Goal: Check status: Check status

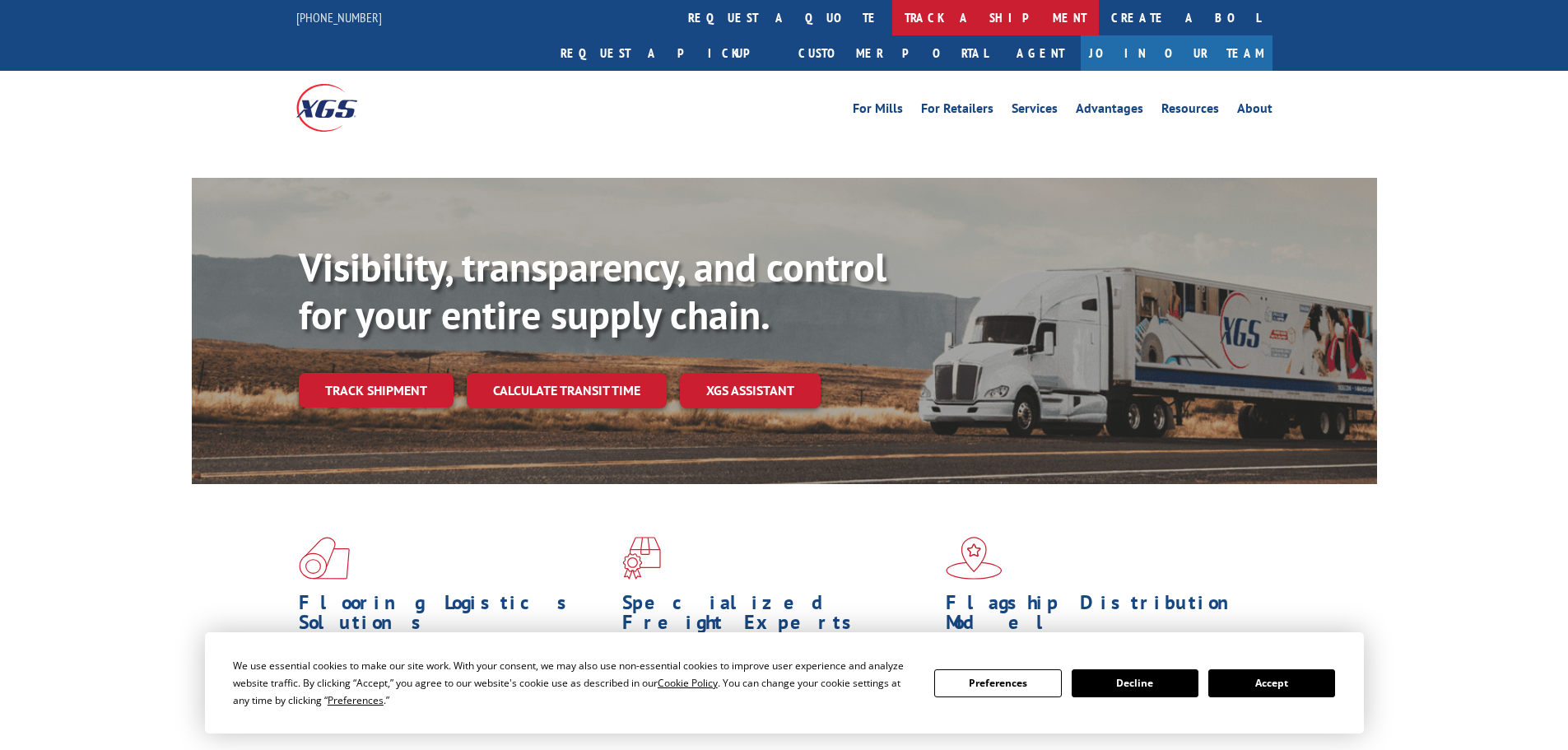
click at [892, 10] on link "track a shipment" at bounding box center [994, 17] width 206 height 35
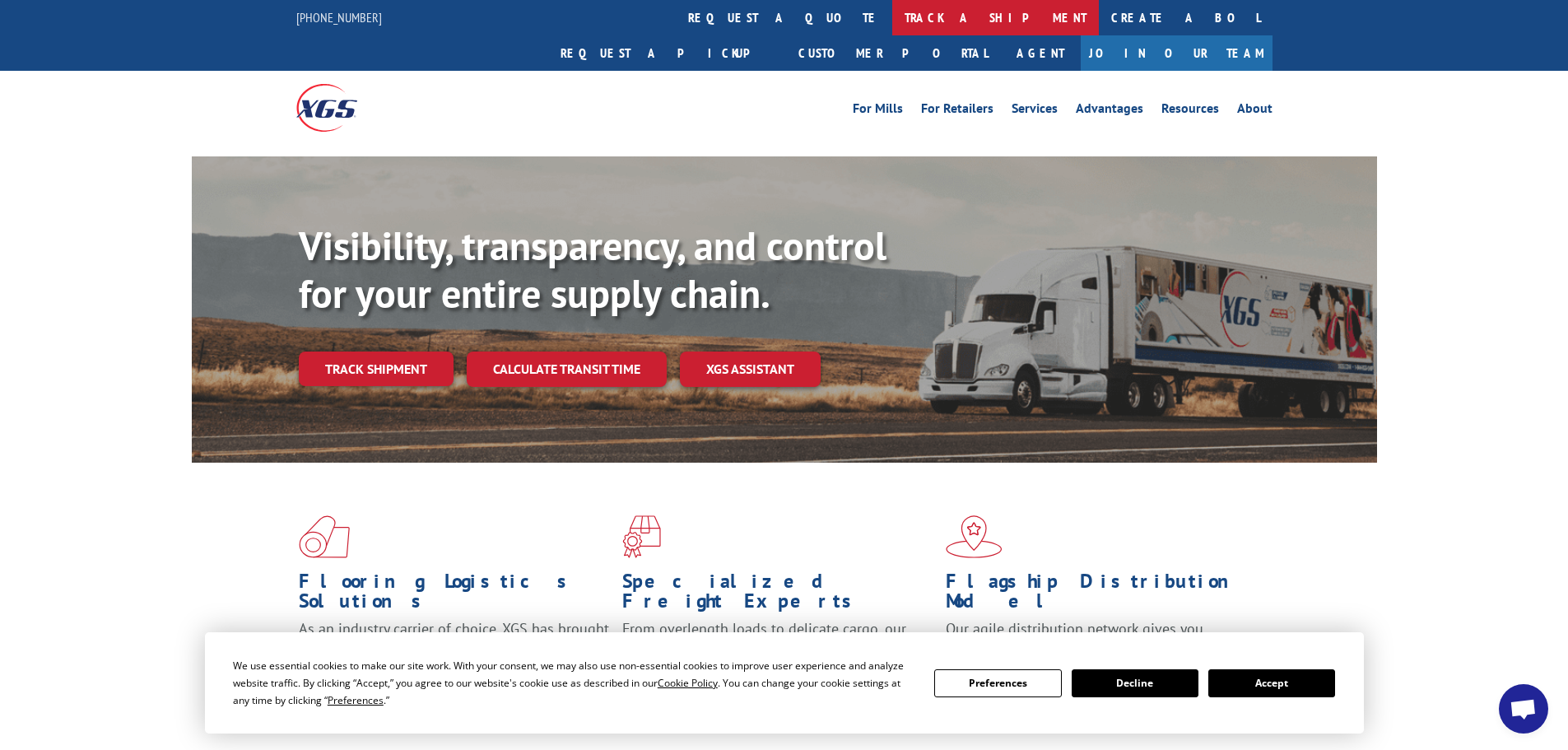
click at [892, 13] on link "track a shipment" at bounding box center [994, 17] width 206 height 35
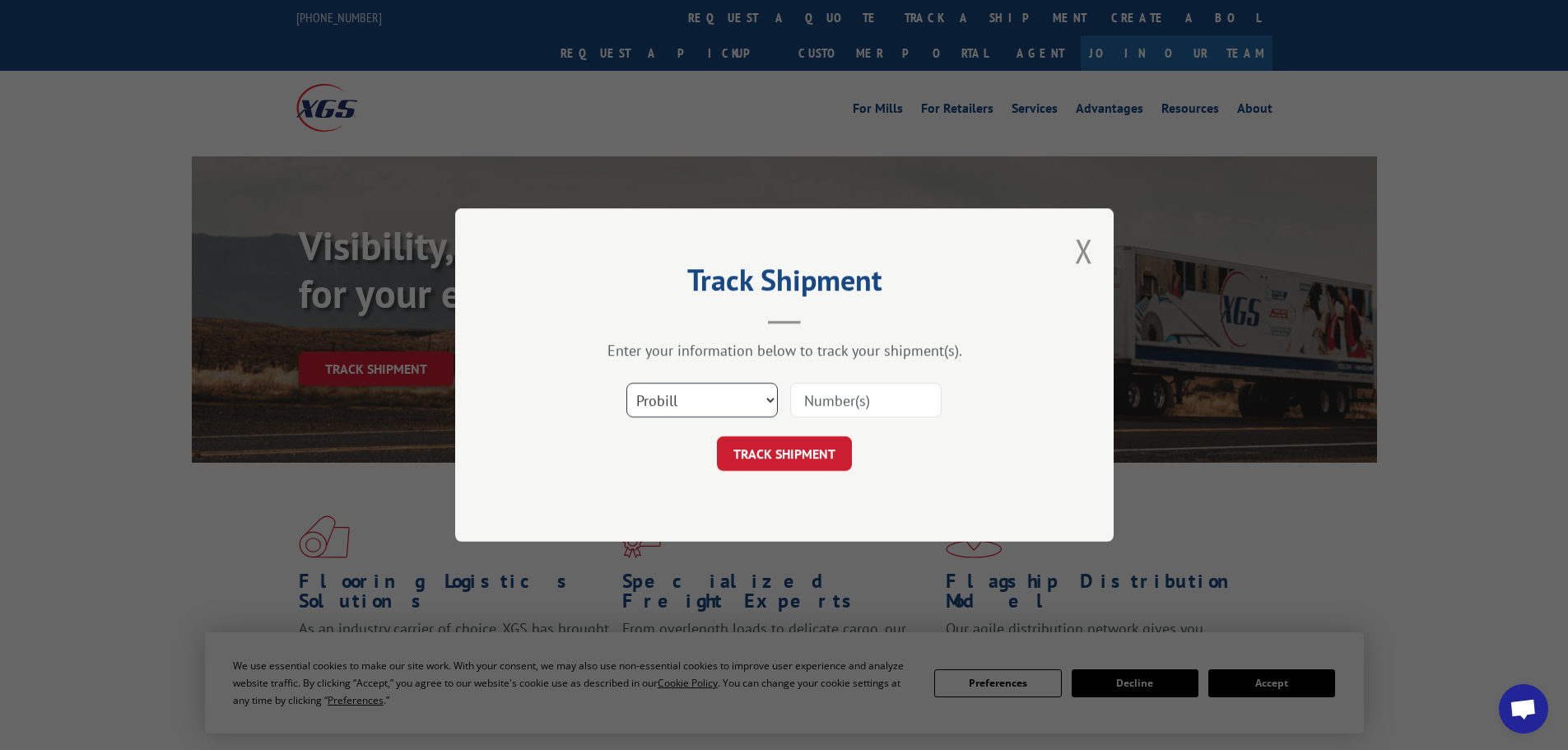
click at [644, 397] on select "Select category... Probill BOL PO" at bounding box center [702, 400] width 152 height 35
select select "bol"
click at [626, 383] on select "Select category... Probill BOL PO" at bounding box center [702, 400] width 152 height 35
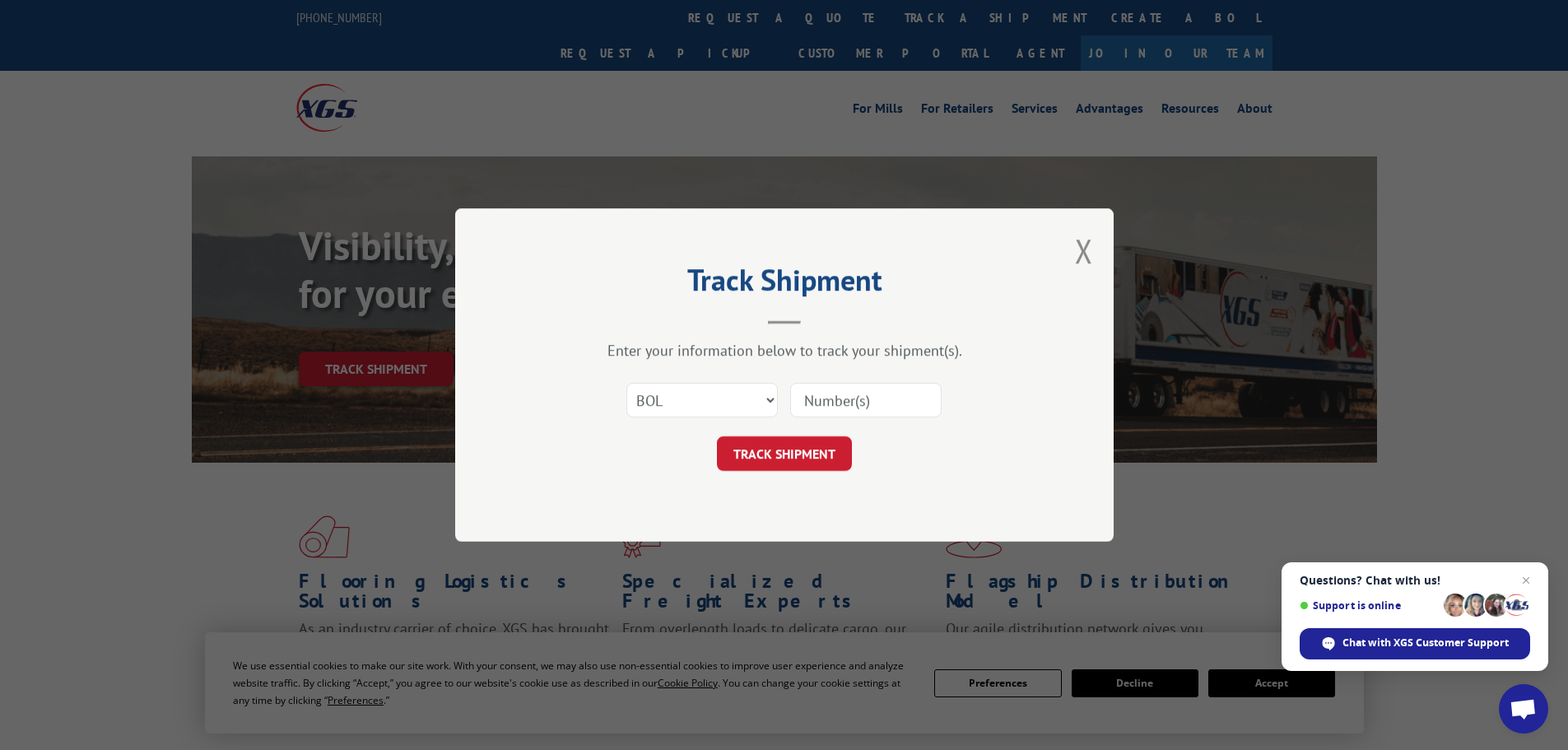
click at [804, 414] on input at bounding box center [865, 400] width 152 height 35
paste input "5628844"
type input "5628844"
click at [784, 456] on button "TRACK SHIPMENT" at bounding box center [784, 454] width 135 height 35
